Goal: Transaction & Acquisition: Purchase product/service

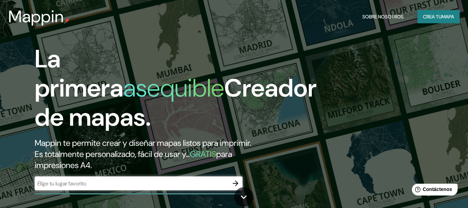
click at [105, 187] on div "​" at bounding box center [139, 183] width 208 height 14
click at [192, 177] on div "​" at bounding box center [139, 183] width 208 height 14
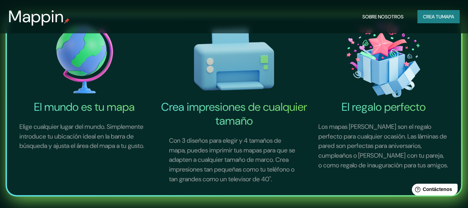
scroll to position [224, 0]
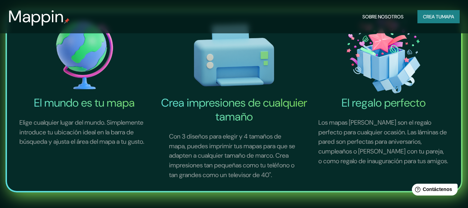
drag, startPoint x: 473, startPoint y: 29, endPoint x: 463, endPoint y: 67, distance: 38.9
click at [81, 61] on img at bounding box center [84, 55] width 147 height 81
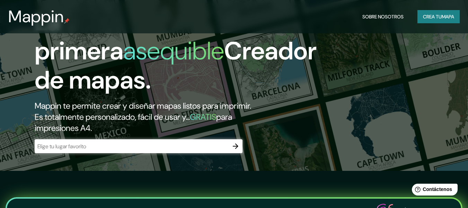
scroll to position [35, 0]
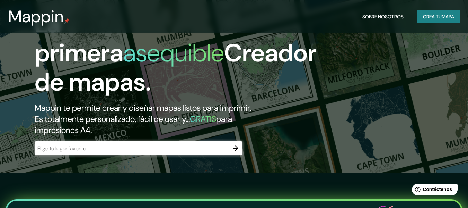
drag, startPoint x: 218, startPoint y: 120, endPoint x: 174, endPoint y: 146, distance: 51.8
click at [199, 129] on h2 "Mappin te permite crear y diseñar mapas listos para imprimir. Es totalmente per…" at bounding box center [152, 118] width 234 height 33
click at [167, 153] on div "​" at bounding box center [139, 148] width 208 height 14
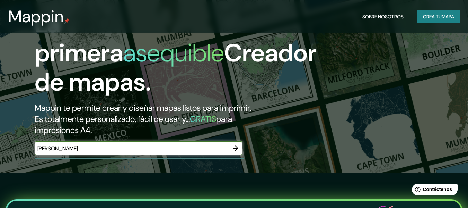
type input "Ja"
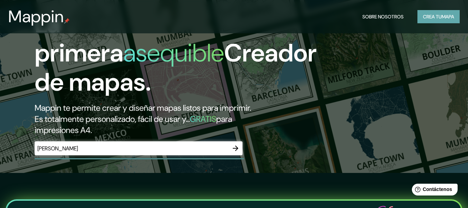
click at [448, 19] on font "mapa" at bounding box center [448, 17] width 12 height 6
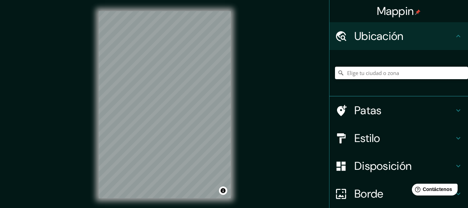
click at [366, 77] on input "Elige tu ciudad o zona" at bounding box center [401, 73] width 133 height 12
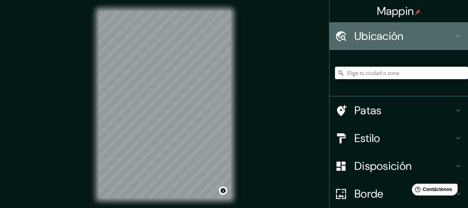
click at [370, 40] on font "Ubicación" at bounding box center [379, 36] width 49 height 15
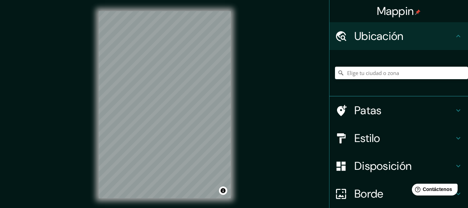
click at [367, 113] on font "Patas" at bounding box center [368, 110] width 27 height 15
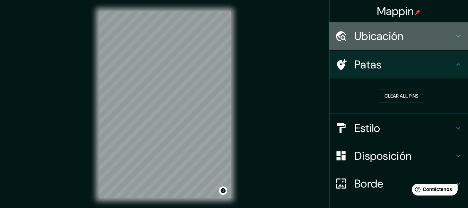
click at [397, 41] on font "Ubicación" at bounding box center [379, 36] width 49 height 15
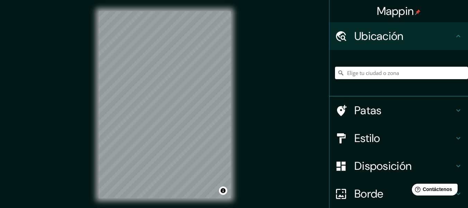
click at [360, 77] on input "Elige tu ciudad o zona" at bounding box center [401, 73] width 133 height 12
paste input "j"
click at [452, 72] on input "[GEOGRAPHIC_DATA], [GEOGRAPHIC_DATA], [GEOGRAPHIC_DATA]" at bounding box center [401, 73] width 133 height 12
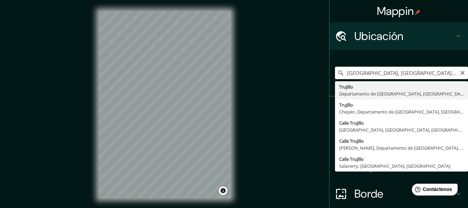
paste input "Av. América Sur Cuadra 38, Trujillo 13008"
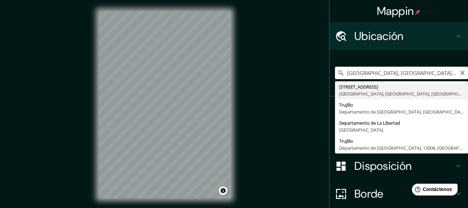
type input "Avenida América Sur 38, Trujillo, Departamento de La Libertad, Perú"
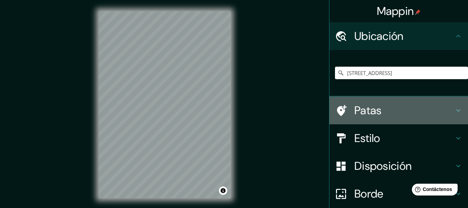
click at [375, 114] on font "Patas" at bounding box center [368, 110] width 27 height 15
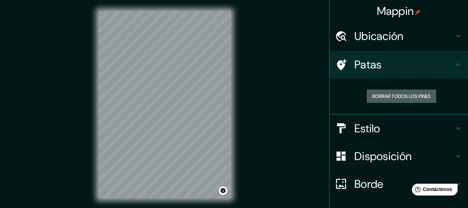
click at [393, 94] on font "Borrar todos los pines" at bounding box center [402, 96] width 58 height 6
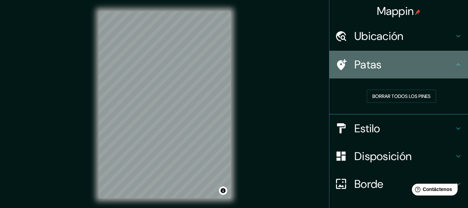
click at [442, 62] on h4 "Patas" at bounding box center [405, 65] width 100 height 14
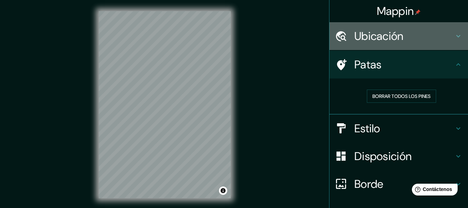
click at [447, 38] on h4 "Ubicación" at bounding box center [405, 36] width 100 height 14
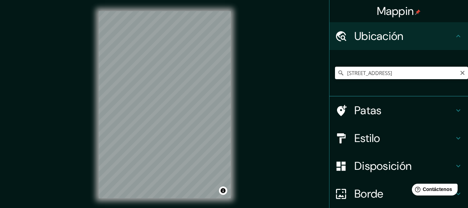
click at [462, 78] on input "Avenida América Sur 38, Trujillo, Departamento de La Libertad, Perú" at bounding box center [401, 73] width 133 height 12
click at [449, 73] on input "Avenida América Sur 38, Trujillo, Departamento de La Libertad, Perú" at bounding box center [401, 73] width 133 height 12
click at [355, 137] on font "Estilo" at bounding box center [368, 138] width 26 height 15
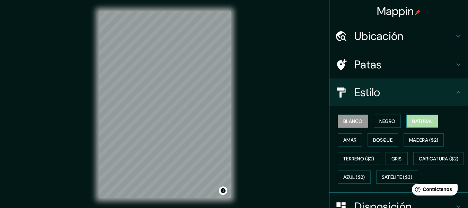
click at [423, 118] on font "Natural" at bounding box center [422, 121] width 21 height 6
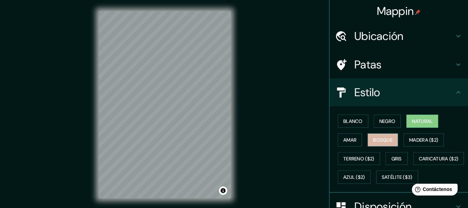
click at [392, 141] on button "Bosque" at bounding box center [383, 139] width 31 height 13
click at [412, 123] on font "Natural" at bounding box center [422, 121] width 21 height 6
click at [386, 134] on button "Bosque" at bounding box center [383, 139] width 31 height 13
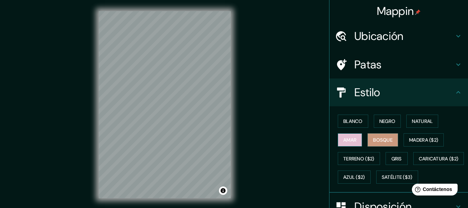
click at [338, 140] on button "Amar" at bounding box center [350, 139] width 24 height 13
click at [383, 123] on font "Negro" at bounding box center [388, 121] width 16 height 6
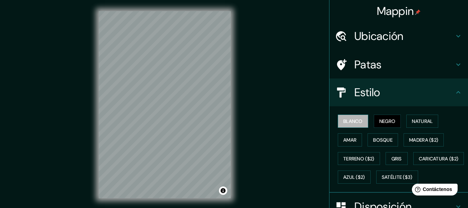
click at [347, 117] on font "Blanco" at bounding box center [353, 120] width 19 height 9
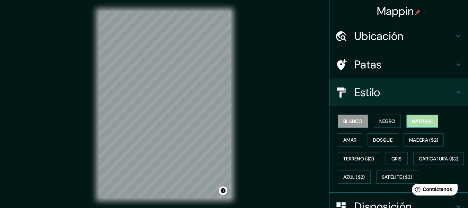
click at [422, 122] on font "Natural" at bounding box center [422, 121] width 21 height 6
click at [253, 49] on div "Mappin Ubicación Avenida América Sur 38, Trujillo, Departamento de La Libertad,…" at bounding box center [234, 110] width 468 height 220
click at [446, 86] on div "Estilo" at bounding box center [399, 92] width 139 height 28
drag, startPoint x: 446, startPoint y: 86, endPoint x: 458, endPoint y: 95, distance: 15.3
click at [452, 91] on div "Estilo" at bounding box center [399, 92] width 139 height 28
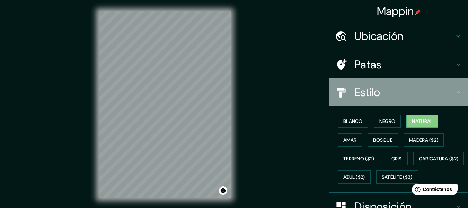
click at [458, 95] on div "Estilo" at bounding box center [399, 92] width 139 height 28
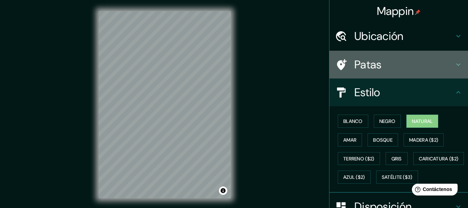
drag, startPoint x: 462, startPoint y: 64, endPoint x: 466, endPoint y: 66, distance: 3.6
click at [464, 65] on div "Mappin Ubicación Avenida América Sur 38, Trujillo, Departamento de La Libertad,…" at bounding box center [398, 104] width 139 height 208
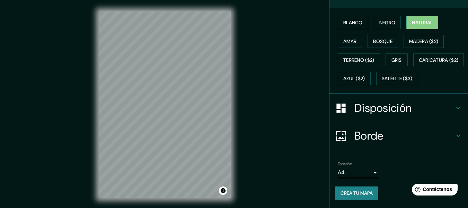
scroll to position [117, 0]
click at [433, 110] on h4 "Disposición" at bounding box center [405, 108] width 100 height 14
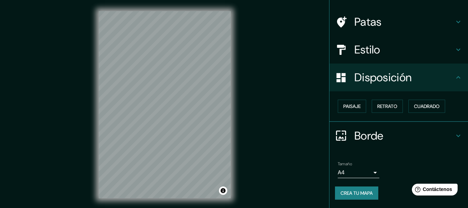
scroll to position [42, 0]
click at [359, 106] on button "Paisaje" at bounding box center [352, 106] width 28 height 13
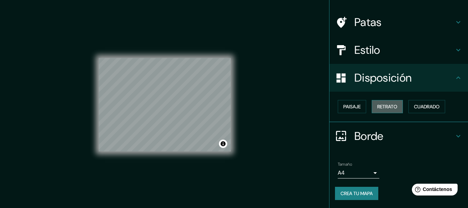
click at [382, 108] on font "Retrato" at bounding box center [388, 106] width 20 height 6
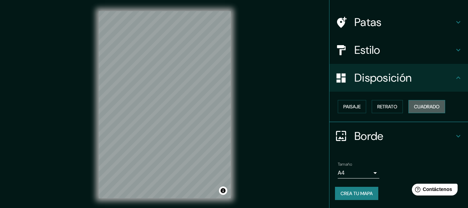
click at [414, 106] on font "Cuadrado" at bounding box center [427, 106] width 26 height 6
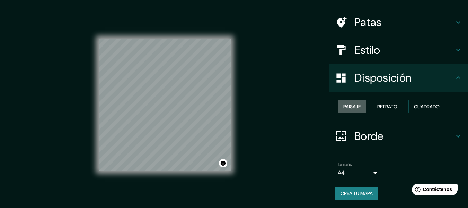
click at [338, 109] on button "Paisaje" at bounding box center [352, 106] width 28 height 13
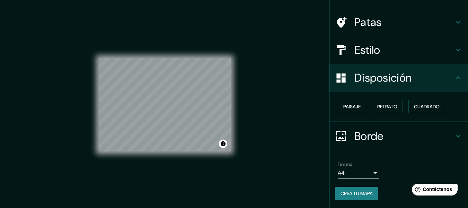
scroll to position [0, 0]
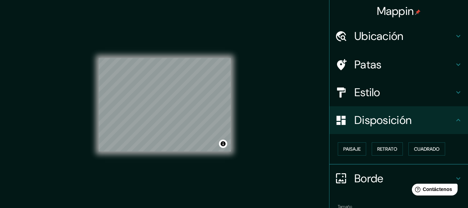
click at [432, 31] on h4 "Ubicación" at bounding box center [405, 36] width 100 height 14
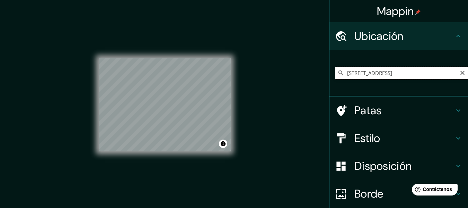
click at [372, 79] on input "Avenida América Sur 38, Trujillo, Departamento de La Libertad, Perú" at bounding box center [401, 73] width 133 height 12
click at [460, 73] on icon "Claro" at bounding box center [463, 73] width 6 height 6
paste input "Av. América Sur Cuadra 38, Trujillo 13008"
click at [452, 74] on input "[GEOGRAPHIC_DATA], [GEOGRAPHIC_DATA], [GEOGRAPHIC_DATA]" at bounding box center [401, 73] width 133 height 12
click at [391, 71] on input "Avenida América Sur, Trujillo, Departamento de La Libertad, Perú" at bounding box center [401, 73] width 133 height 12
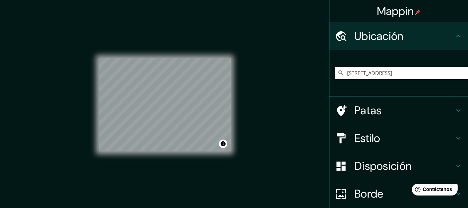
type input "Avenida América Sur 38, Trujillo, Departamento de La Libertad, Perú"
click at [204, 21] on div "© Mapbox © OpenStreetMap Improve this map" at bounding box center [165, 104] width 132 height 187
click at [221, 207] on html "Mappin Ubicación Avenida América Sur 38, Trujillo, Departamento de La Libertad,…" at bounding box center [234, 104] width 468 height 208
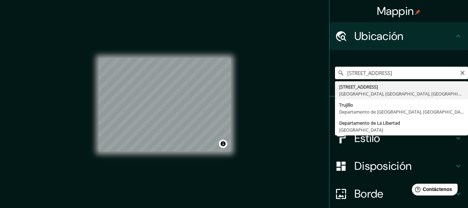
click at [409, 74] on input "Avenida América Sur 38, Trujillo, Departamento de La Libertad, Perú" at bounding box center [401, 73] width 133 height 12
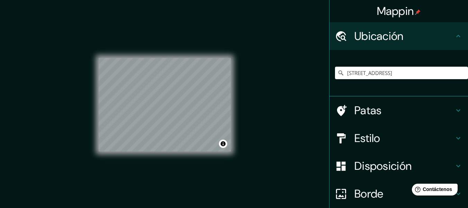
click at [268, 83] on div "Mappin Ubicación Avenida América Sur 38, Trujillo, Departamento de La Libertad,…" at bounding box center [234, 110] width 468 height 220
click at [136, 58] on div "© Mapbox © OpenStreetMap Improve this map" at bounding box center [165, 104] width 132 height 187
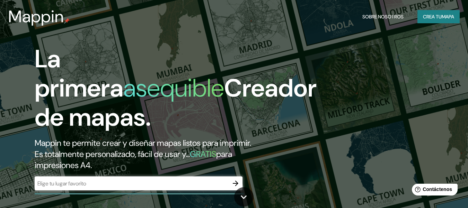
click at [114, 187] on div "​" at bounding box center [139, 183] width 208 height 14
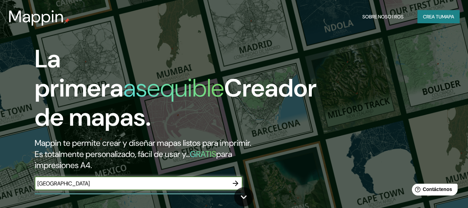
type input "[GEOGRAPHIC_DATA]"
click at [241, 179] on button "button" at bounding box center [236, 183] width 14 height 14
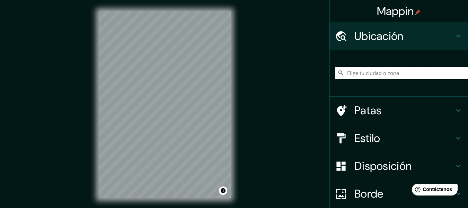
click at [388, 75] on input "Elige tu ciudad o zona" at bounding box center [401, 73] width 133 height 12
type input "[GEOGRAPHIC_DATA], [GEOGRAPHIC_DATA], [GEOGRAPHIC_DATA]"
click at [399, 107] on h4 "Patas" at bounding box center [405, 110] width 100 height 14
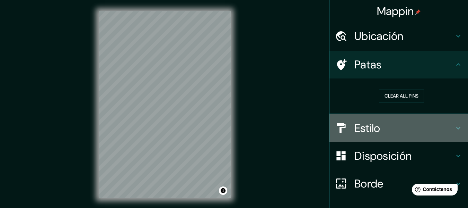
click at [388, 133] on h4 "Estilo" at bounding box center [405, 128] width 100 height 14
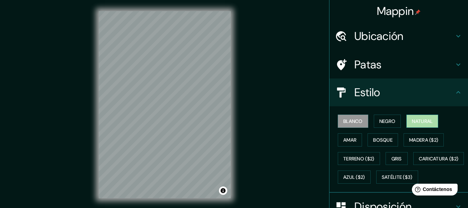
click at [421, 120] on font "Natural" at bounding box center [422, 121] width 21 height 6
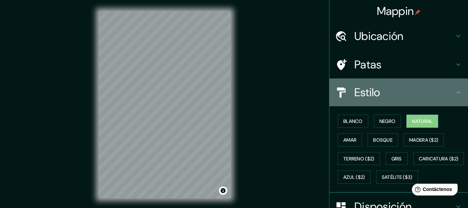
click at [461, 92] on div "Estilo" at bounding box center [399, 92] width 139 height 28
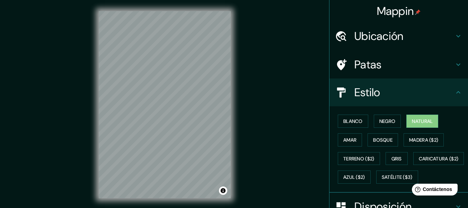
click at [457, 93] on icon at bounding box center [458, 92] width 8 height 8
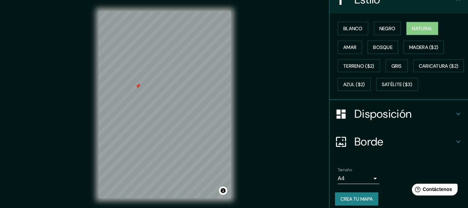
click at [436, 121] on h4 "Disposición" at bounding box center [405, 114] width 100 height 14
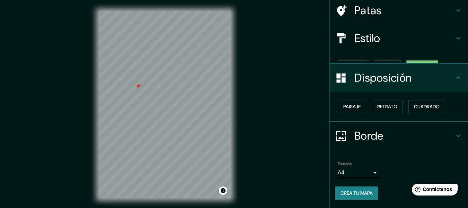
scroll to position [42, 0]
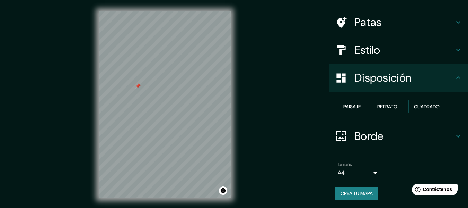
click at [352, 109] on font "Paisaje" at bounding box center [352, 106] width 17 height 6
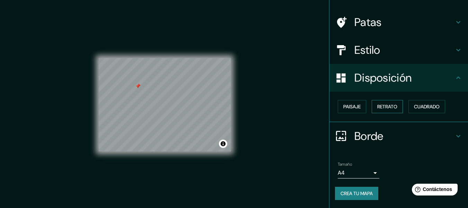
click at [390, 105] on font "Retrato" at bounding box center [388, 106] width 20 height 6
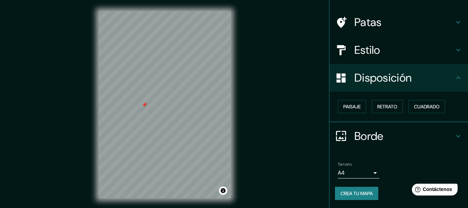
drag, startPoint x: 154, startPoint y: 82, endPoint x: 145, endPoint y: 104, distance: 23.6
click at [145, 104] on div at bounding box center [145, 105] width 6 height 6
click at [147, 98] on div at bounding box center [149, 98] width 6 height 6
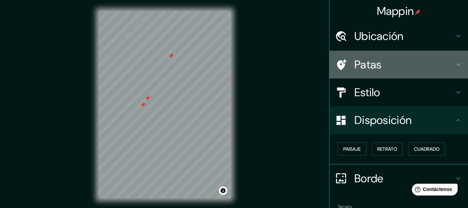
click at [419, 60] on h4 "Patas" at bounding box center [405, 65] width 100 height 14
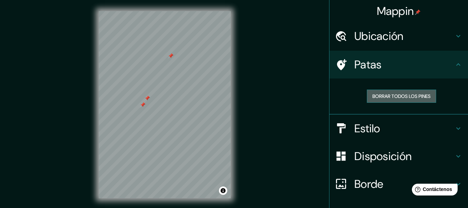
click at [388, 99] on font "Borrar todos los pines" at bounding box center [402, 96] width 58 height 6
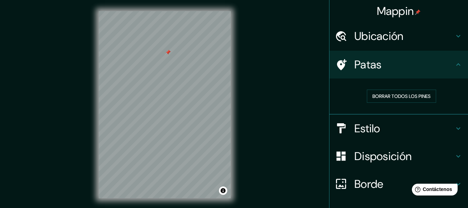
click at [401, 126] on h4 "Estilo" at bounding box center [405, 128] width 100 height 14
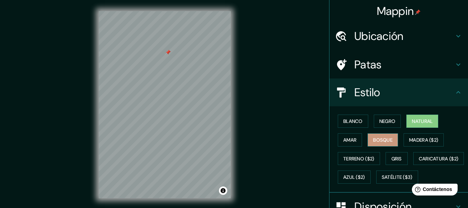
click at [388, 142] on font "Bosque" at bounding box center [382, 140] width 19 height 6
click at [350, 136] on font "Amar" at bounding box center [350, 139] width 13 height 9
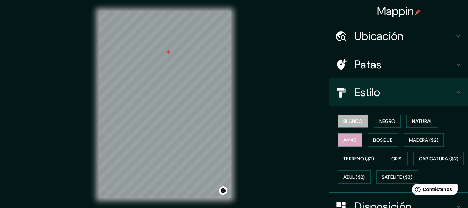
click at [348, 126] on button "Blanco" at bounding box center [353, 120] width 31 height 13
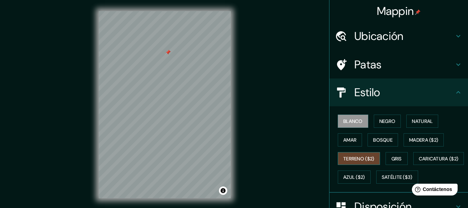
drag, startPoint x: 362, startPoint y: 159, endPoint x: 359, endPoint y: 162, distance: 4.2
click at [359, 162] on font "Terreno ($2)" at bounding box center [359, 158] width 31 height 9
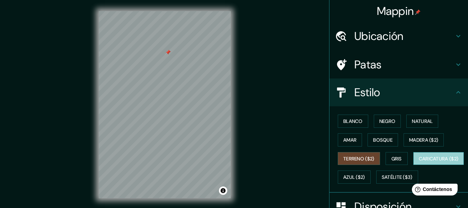
click at [419, 163] on font "Caricatura ($2)" at bounding box center [439, 158] width 40 height 9
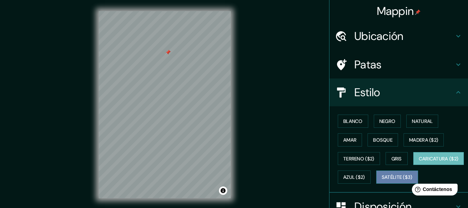
click at [382, 180] on font "Satélite ($3)" at bounding box center [397, 177] width 31 height 6
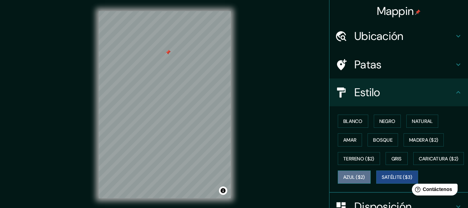
click at [365, 175] on font "Azul ($2)" at bounding box center [355, 177] width 22 height 6
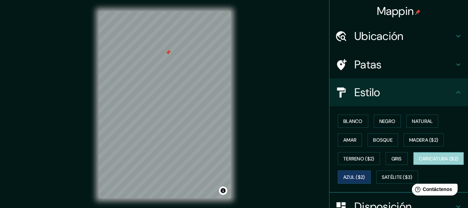
click at [419, 162] on font "Caricatura ($2)" at bounding box center [439, 158] width 40 height 6
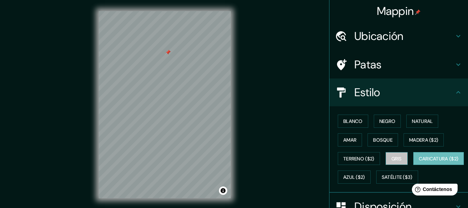
click at [398, 159] on font "Gris" at bounding box center [397, 158] width 10 height 6
click at [419, 132] on div "Blanco Negro Natural Amar Bosque Madera ($2) Terreno ($2) Gris Caricatura ($2) …" at bounding box center [401, 149] width 133 height 75
click at [419, 128] on div "Blanco Negro Natural Amar Bosque Madera ($2) Terreno ($2) Gris Caricatura ($2) …" at bounding box center [401, 149] width 133 height 75
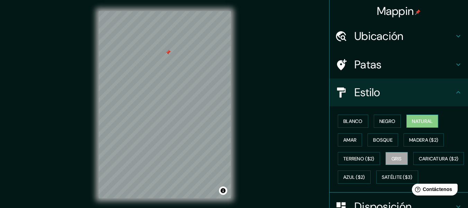
click at [417, 123] on font "Natural" at bounding box center [422, 121] width 21 height 6
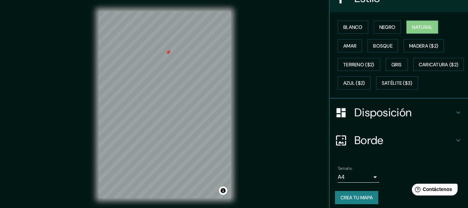
click at [433, 119] on h4 "Disposición" at bounding box center [405, 112] width 100 height 14
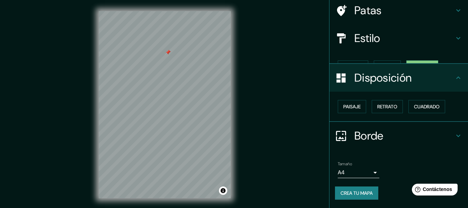
scroll to position [42, 0]
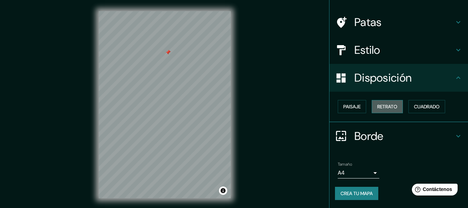
click at [381, 106] on font "Retrato" at bounding box center [388, 106] width 20 height 6
click at [359, 106] on button "Paisaje" at bounding box center [352, 106] width 28 height 13
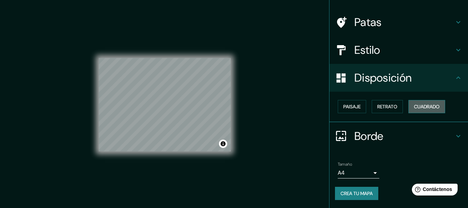
click at [414, 106] on font "Cuadrado" at bounding box center [427, 106] width 26 height 6
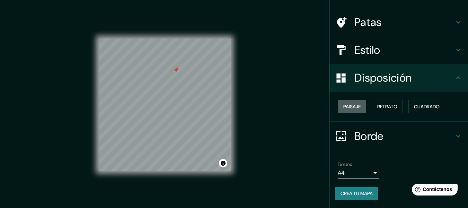
click at [348, 108] on font "Paisaje" at bounding box center [352, 106] width 17 height 6
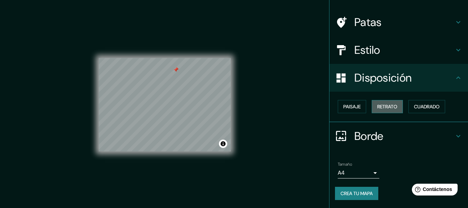
click at [392, 110] on font "Retrato" at bounding box center [388, 106] width 20 height 9
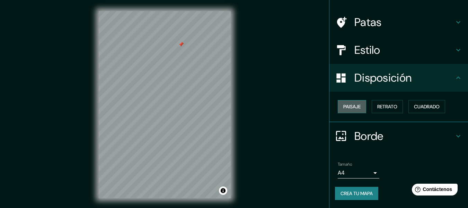
click at [350, 104] on font "Paisaje" at bounding box center [352, 106] width 17 height 6
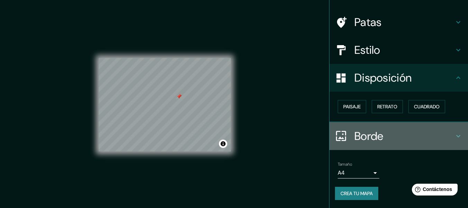
click at [438, 131] on h4 "Borde" at bounding box center [405, 136] width 100 height 14
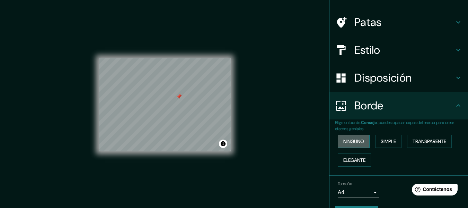
click at [352, 142] on font "Ninguno" at bounding box center [354, 141] width 21 height 6
click at [376, 144] on button "Simple" at bounding box center [388, 140] width 26 height 13
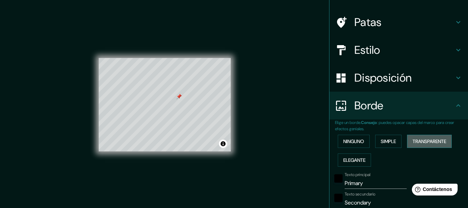
click at [414, 145] on font "Transparente" at bounding box center [430, 141] width 34 height 9
click at [354, 163] on font "Elegante" at bounding box center [355, 160] width 22 height 6
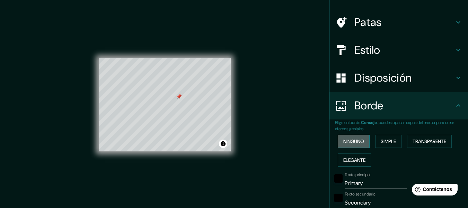
click at [346, 140] on font "Ninguno" at bounding box center [354, 141] width 21 height 6
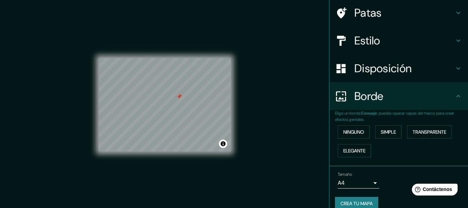
scroll to position [62, 0]
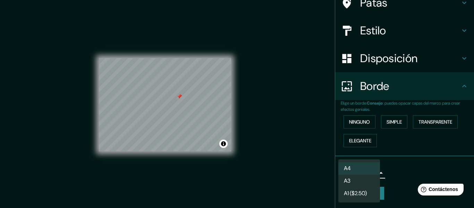
click at [348, 170] on body "Mappin Ubicación [GEOGRAPHIC_DATA], [GEOGRAPHIC_DATA], [GEOGRAPHIC_DATA] [GEOGR…" at bounding box center [237, 104] width 474 height 208
click at [348, 170] on font "A4" at bounding box center [347, 168] width 7 height 7
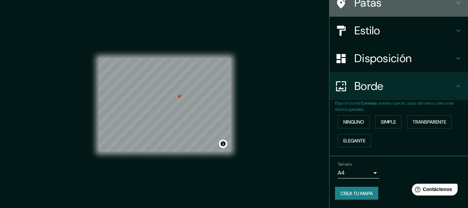
click at [455, 5] on icon at bounding box center [458, 3] width 8 height 8
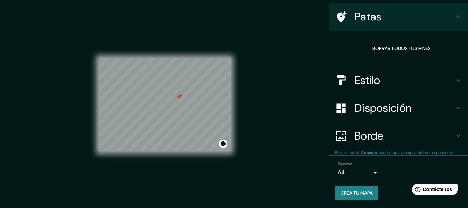
scroll to position [48, 0]
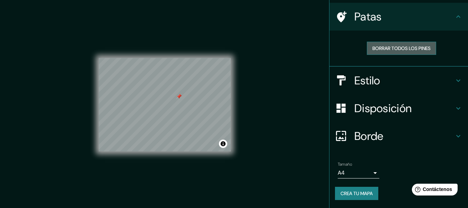
click at [394, 47] on font "Borrar todos los pines" at bounding box center [402, 48] width 58 height 6
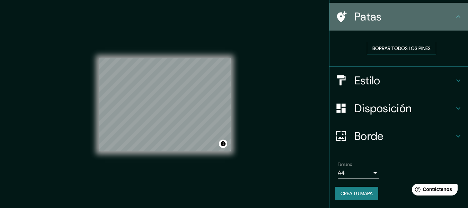
click at [454, 17] on icon at bounding box center [458, 16] width 8 height 8
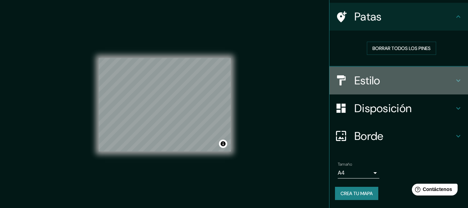
click at [426, 82] on h4 "Estilo" at bounding box center [405, 80] width 100 height 14
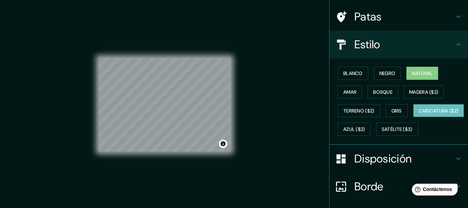
click at [419, 114] on font "Caricatura ($2)" at bounding box center [439, 110] width 40 height 6
click at [358, 76] on button "Blanco" at bounding box center [353, 73] width 31 height 13
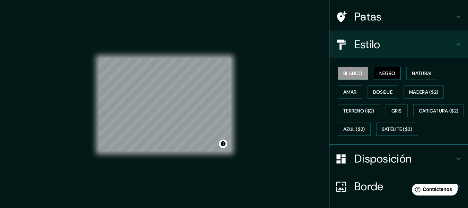
click at [382, 75] on font "Negro" at bounding box center [388, 73] width 16 height 6
click at [402, 74] on div "Blanco Negro Natural Amar Bosque Madera ($2) Terreno ($2) Gris Caricatura ($2) …" at bounding box center [401, 101] width 133 height 75
click at [408, 74] on button "Natural" at bounding box center [423, 73] width 32 height 13
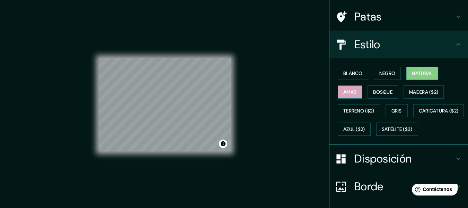
click at [350, 94] on font "Amar" at bounding box center [350, 92] width 13 height 6
click at [373, 94] on font "Bosque" at bounding box center [382, 92] width 19 height 6
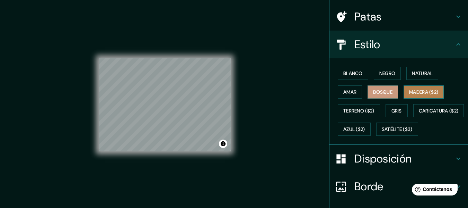
click at [416, 93] on font "Madera ($2)" at bounding box center [423, 92] width 29 height 6
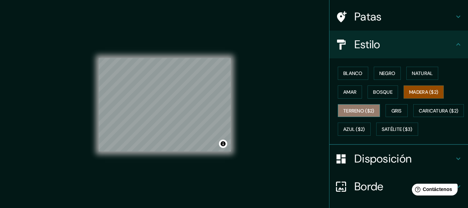
click at [359, 114] on font "Terreno ($2)" at bounding box center [359, 110] width 31 height 9
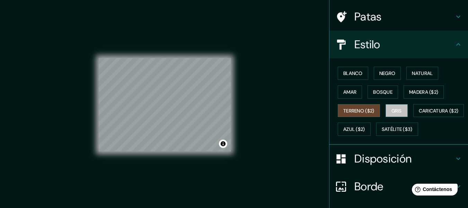
click at [392, 109] on font "Gris" at bounding box center [397, 110] width 10 height 6
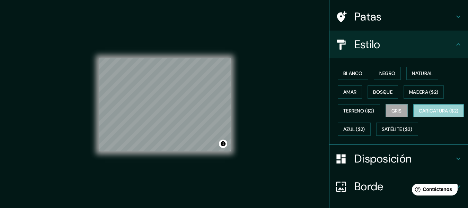
click at [419, 115] on font "Caricatura ($2)" at bounding box center [439, 110] width 40 height 9
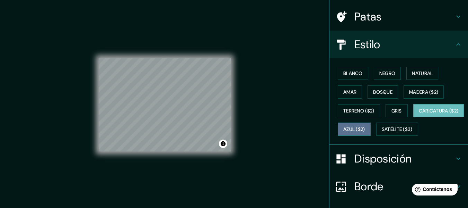
click at [365, 129] on font "Azul ($2)" at bounding box center [355, 129] width 22 height 6
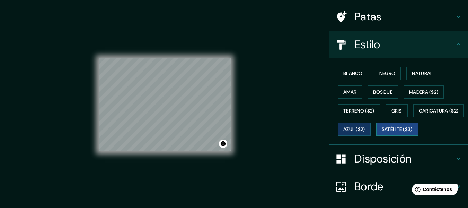
click at [382, 133] on font "Satélite ($3)" at bounding box center [397, 128] width 31 height 9
click at [419, 72] on font "Natural" at bounding box center [422, 73] width 21 height 6
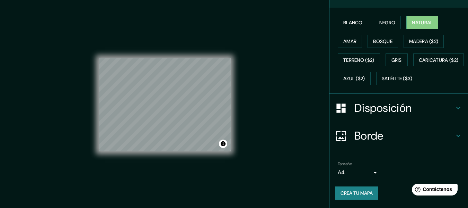
scroll to position [117, 0]
click at [358, 191] on font "Crea tu mapa" at bounding box center [357, 193] width 32 height 6
click at [348, 191] on font "Crea tu mapa" at bounding box center [357, 193] width 32 height 6
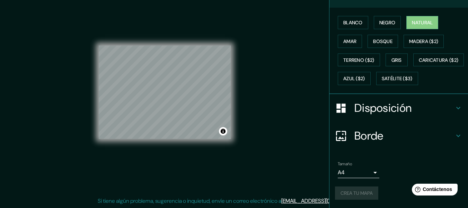
scroll to position [0, 0]
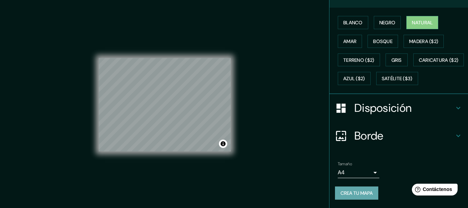
click at [345, 195] on font "Crea tu mapa" at bounding box center [357, 193] width 32 height 6
drag, startPoint x: 220, startPoint y: 146, endPoint x: 277, endPoint y: 93, distance: 77.5
click at [277, 93] on div "Mappin Ubicación [GEOGRAPHIC_DATA], [GEOGRAPHIC_DATA], [GEOGRAPHIC_DATA] [GEOGR…" at bounding box center [234, 110] width 468 height 220
